Goal: Task Accomplishment & Management: Manage account settings

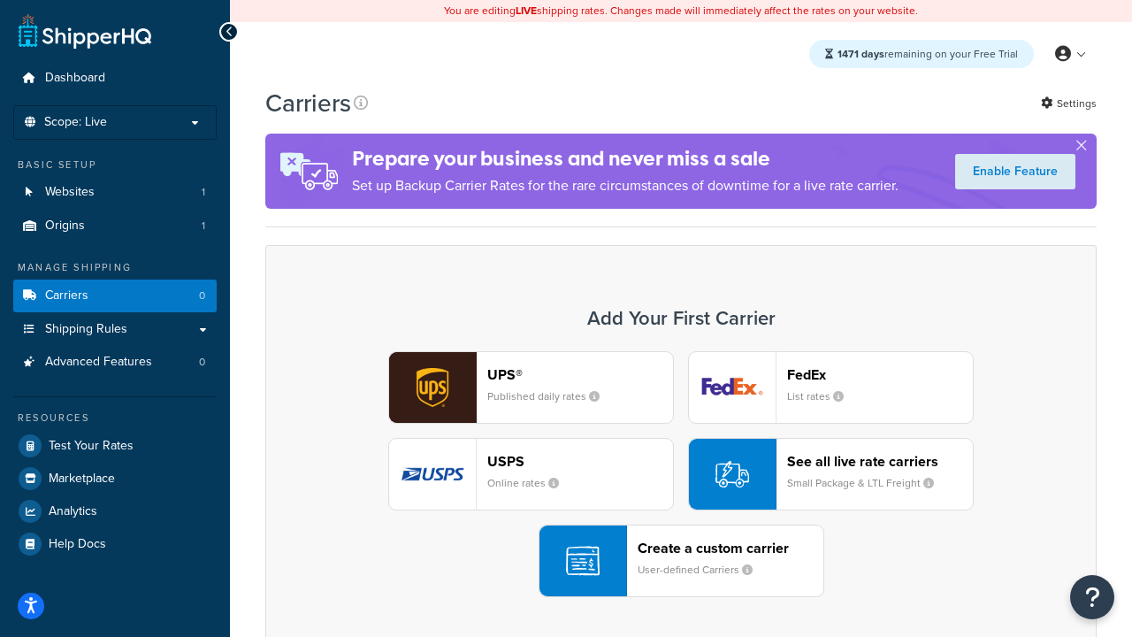
click at [681, 474] on div "UPS® Published daily rates FedEx List rates USPS Online rates See all live rate…" at bounding box center [681, 474] width 794 height 246
click at [880, 374] on header "FedEx" at bounding box center [880, 374] width 186 height 17
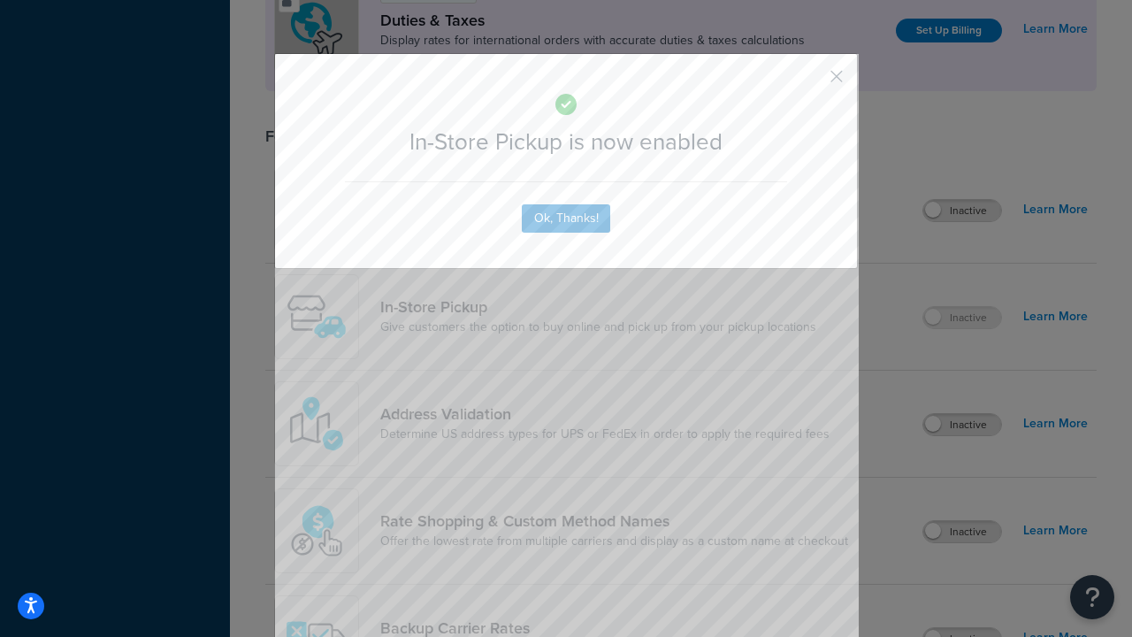
click at [810, 82] on button "button" at bounding box center [810, 82] width 4 height 4
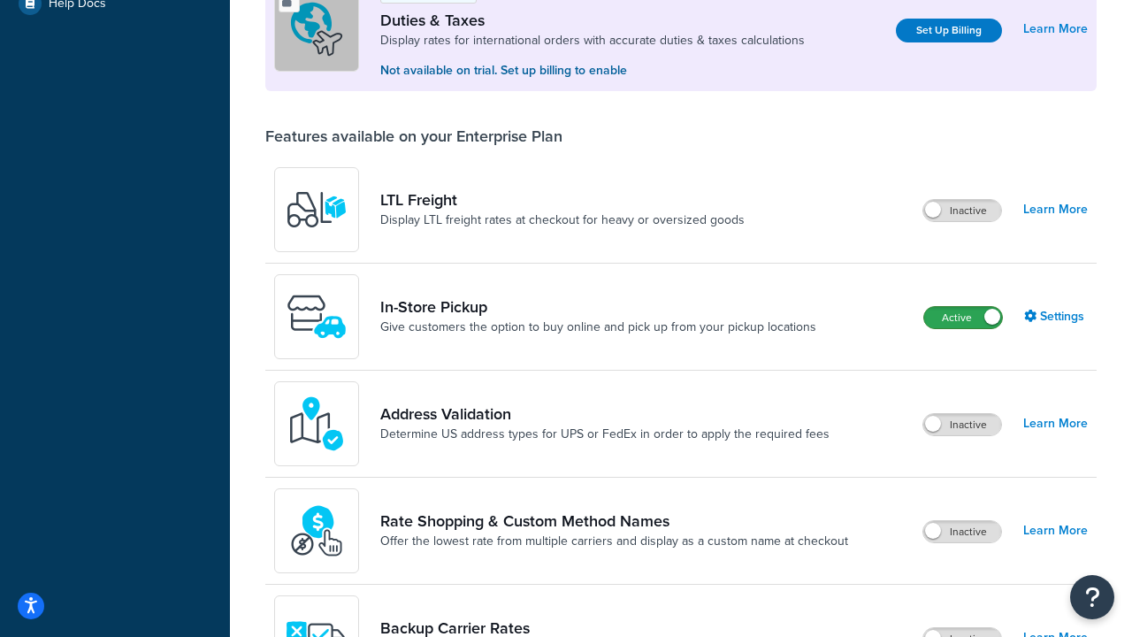
scroll to position [540, 0]
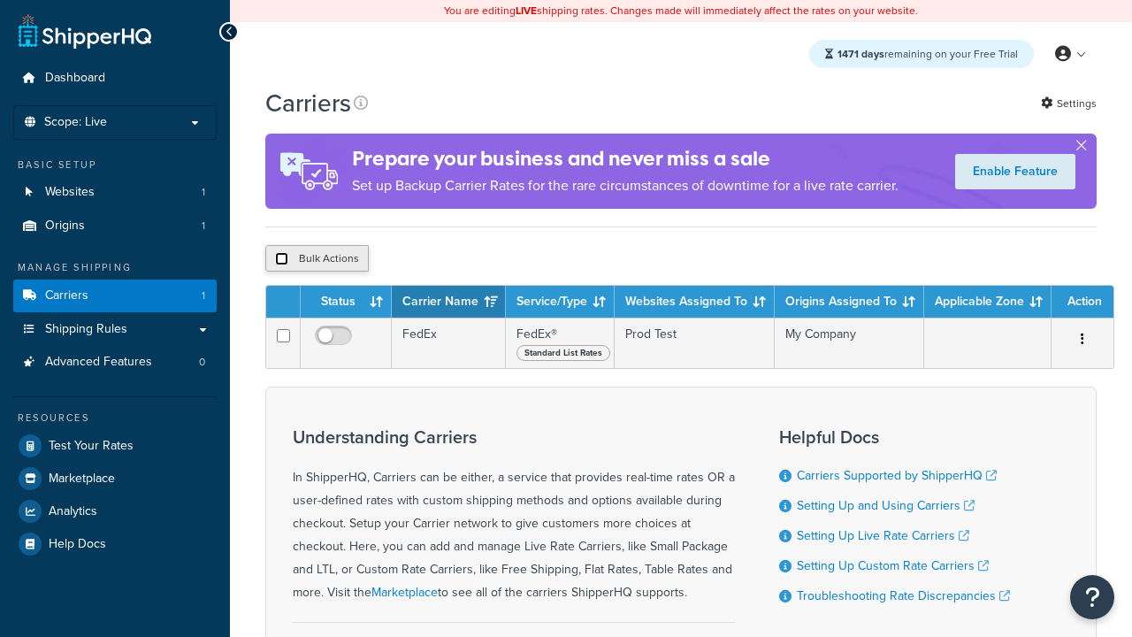
click at [281, 260] on input "checkbox" at bounding box center [281, 258] width 13 height 13
checkbox input "true"
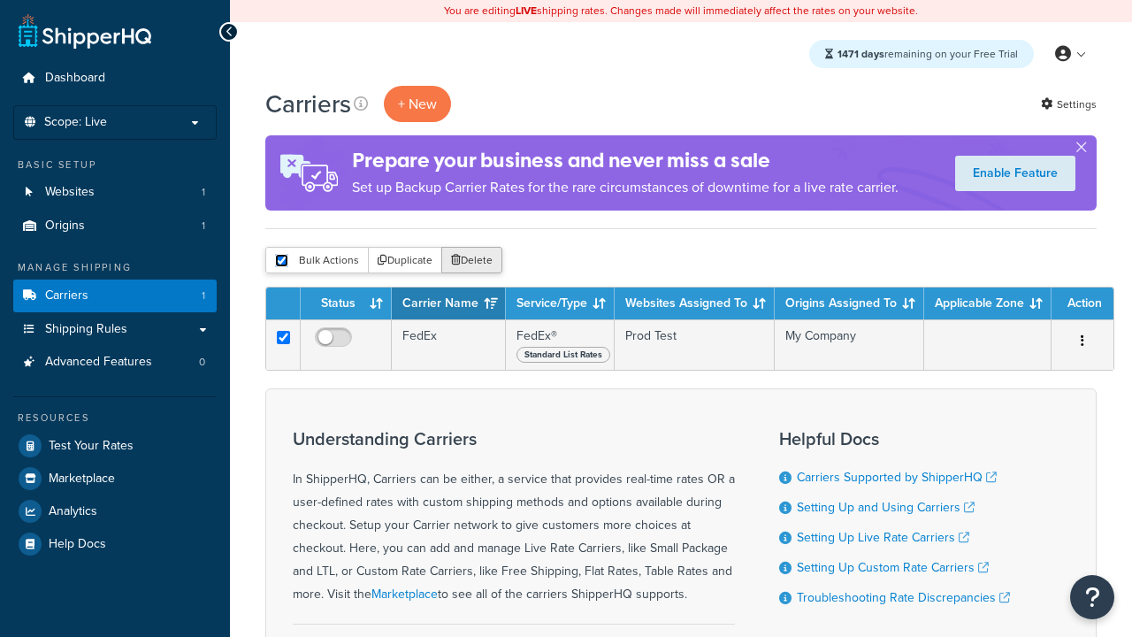
click at [470, 260] on button "Delete" at bounding box center [471, 260] width 61 height 27
